Goal: Task Accomplishment & Management: Use online tool/utility

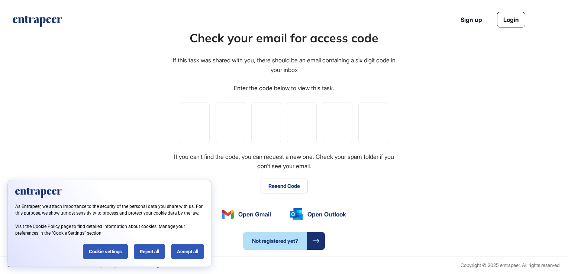
type input "*"
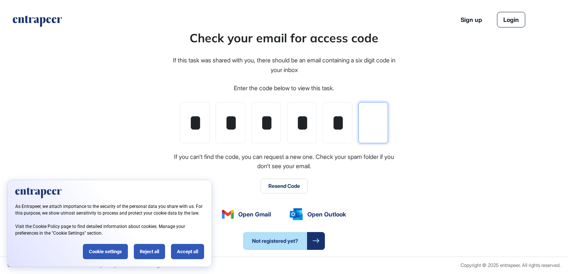
type input "*"
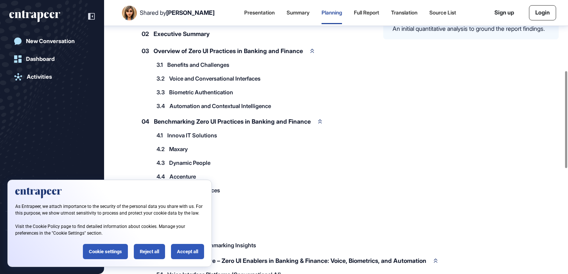
scroll to position [199, 0]
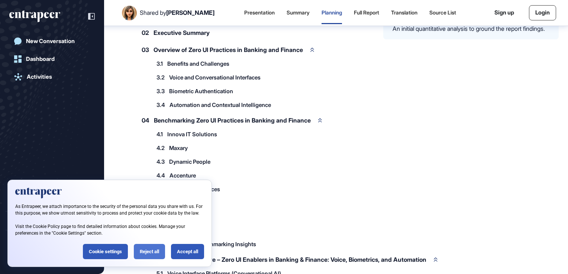
click at [143, 248] on div "Reject all" at bounding box center [149, 251] width 31 height 15
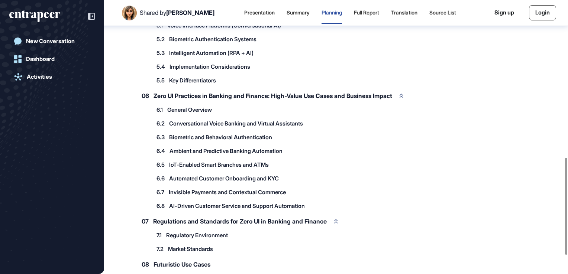
scroll to position [497, 0]
